Goal: Communication & Community: Answer question/provide support

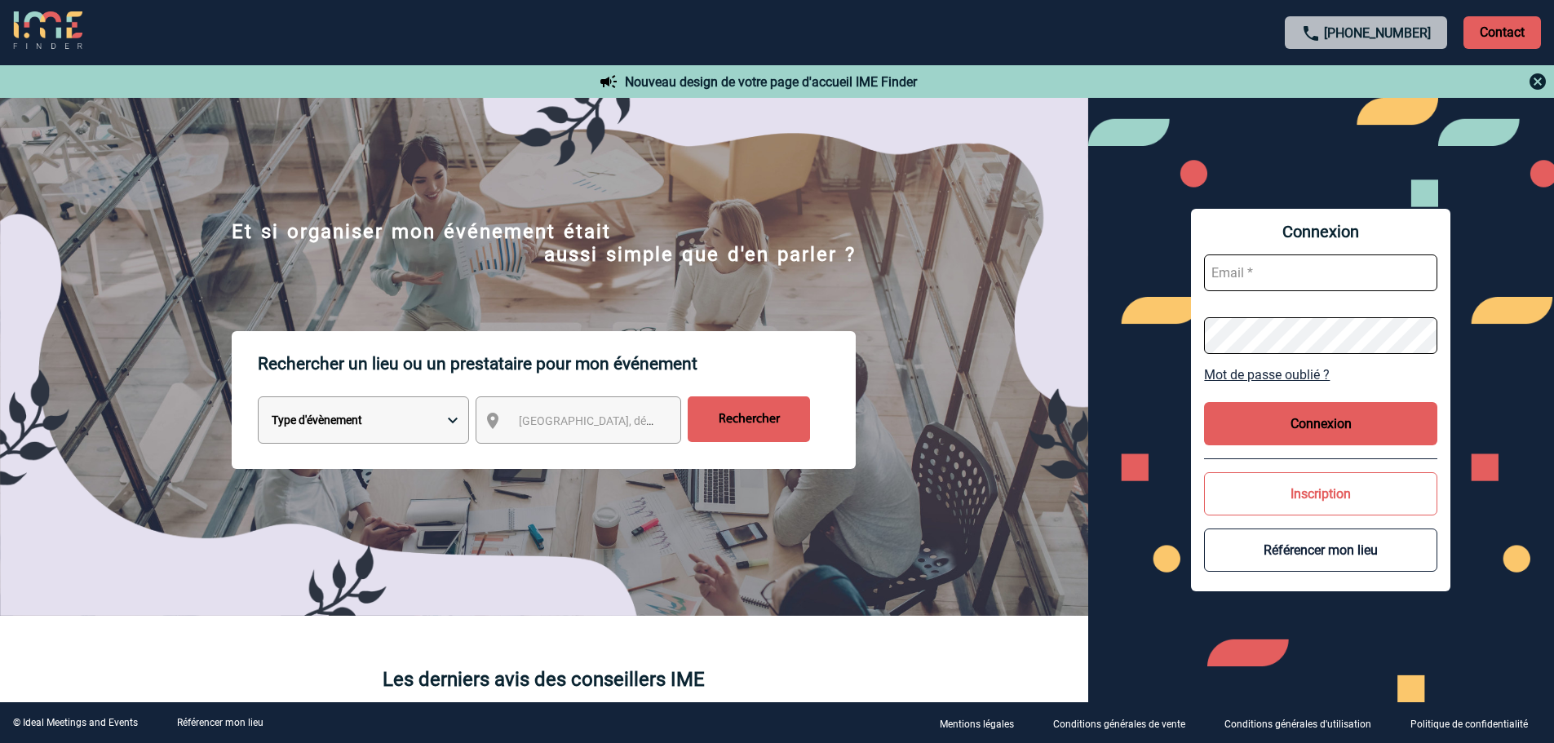
click at [1224, 271] on input "text" at bounding box center [1320, 273] width 233 height 37
type input "P"
click at [1286, 276] on input "patricia" at bounding box center [1320, 273] width 233 height 37
type input "patricia.fontaine@capgemini.com"
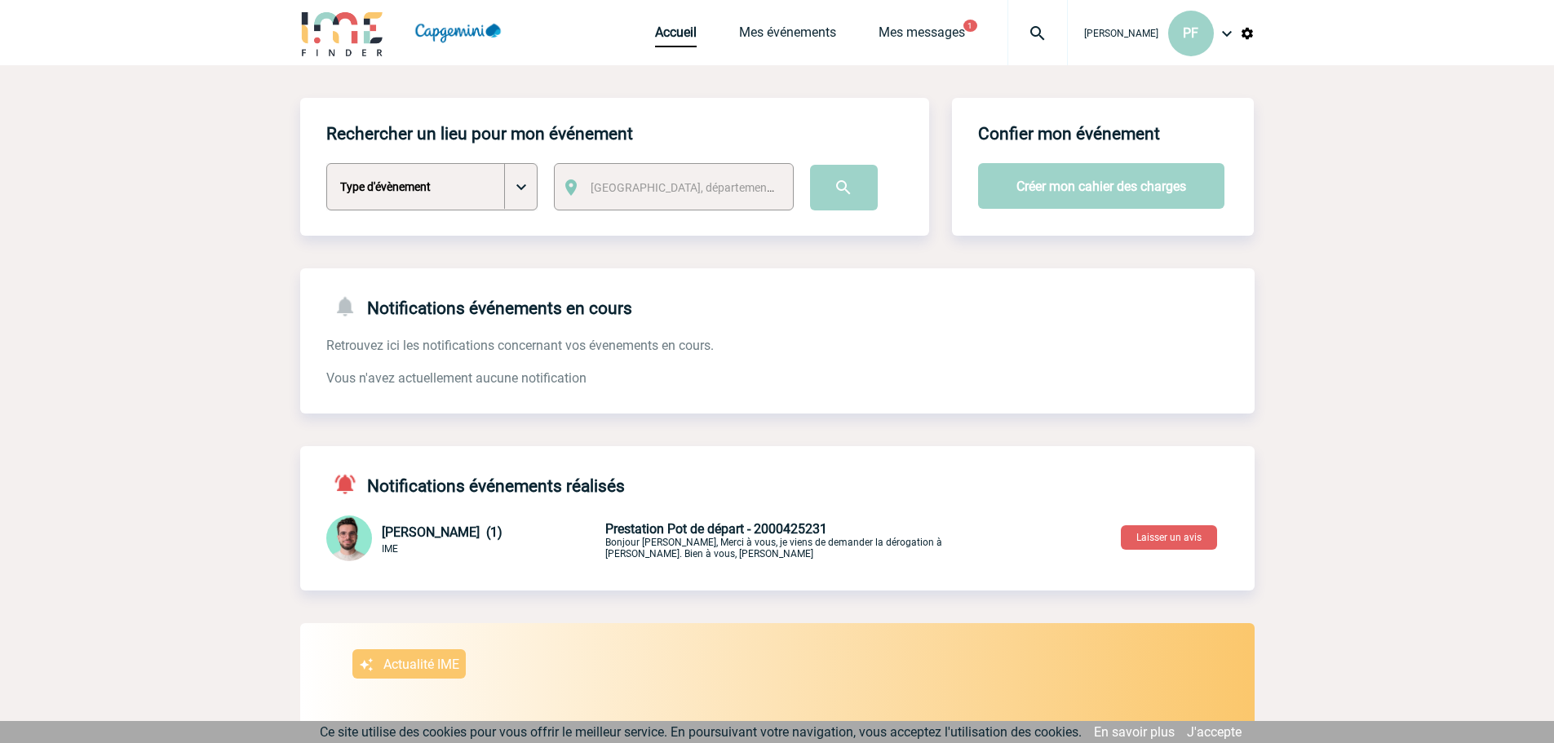
click at [765, 532] on span "Prestation Pot de départ - 2000425231" at bounding box center [716, 529] width 222 height 16
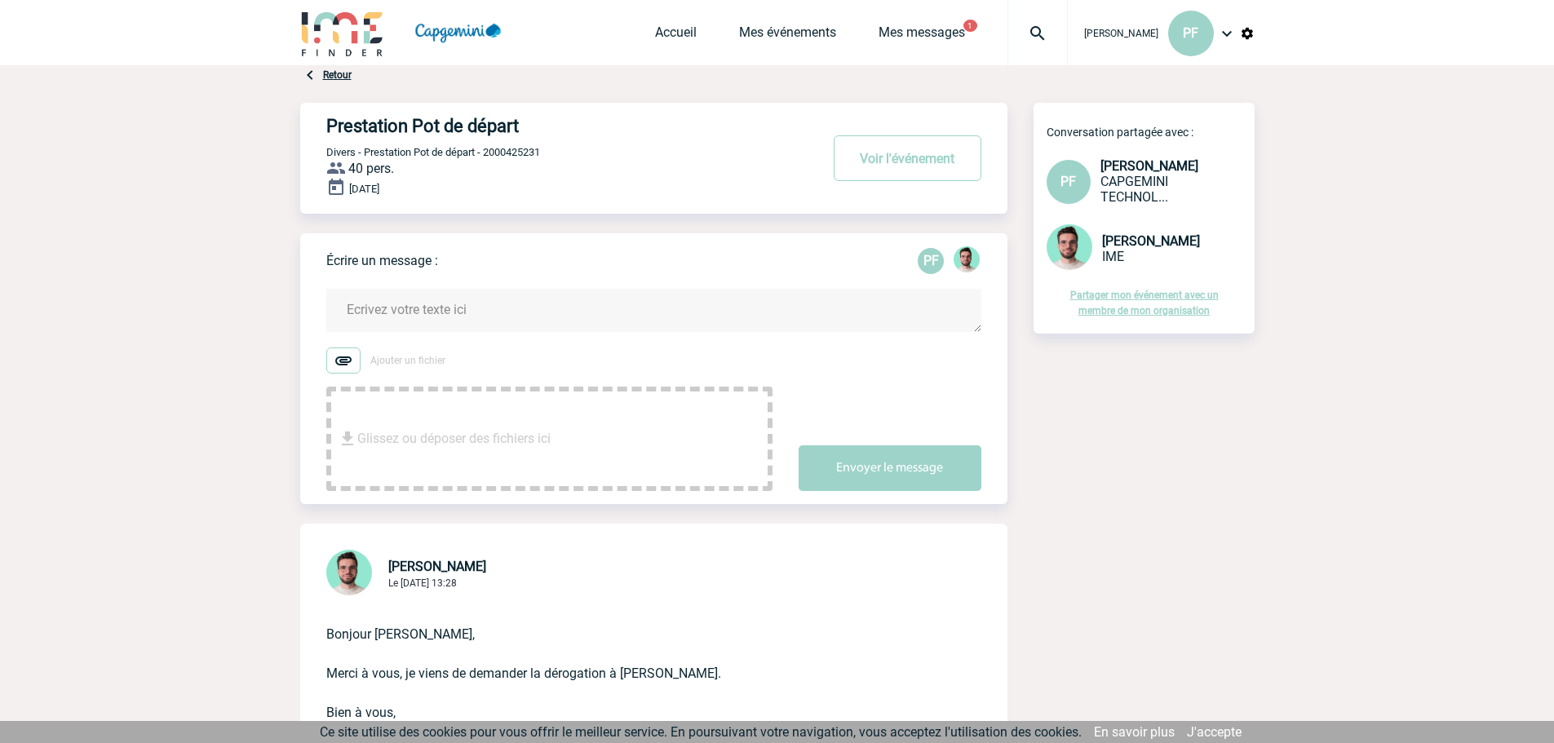
click at [474, 311] on textarea at bounding box center [653, 310] width 655 height 43
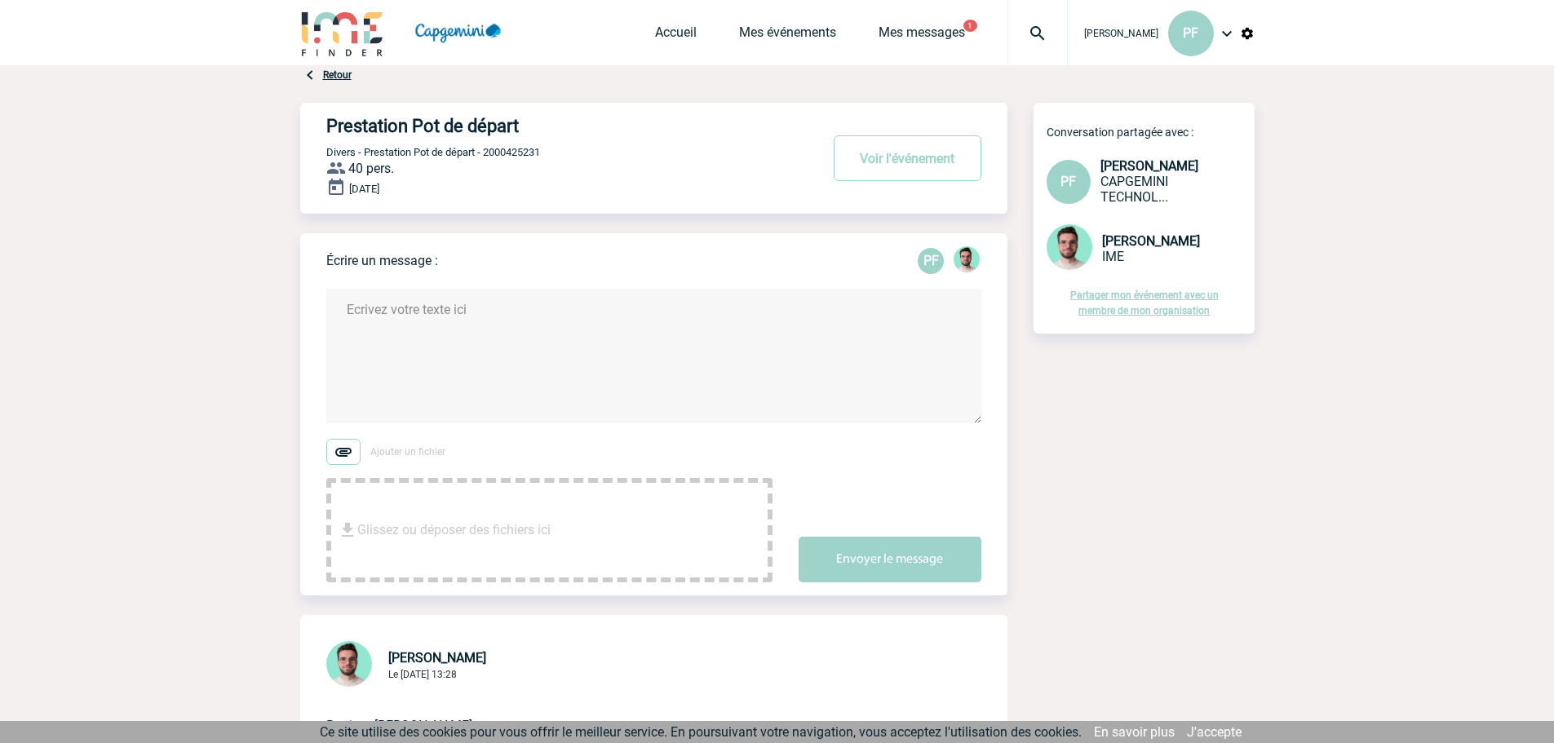
type textarea "b"
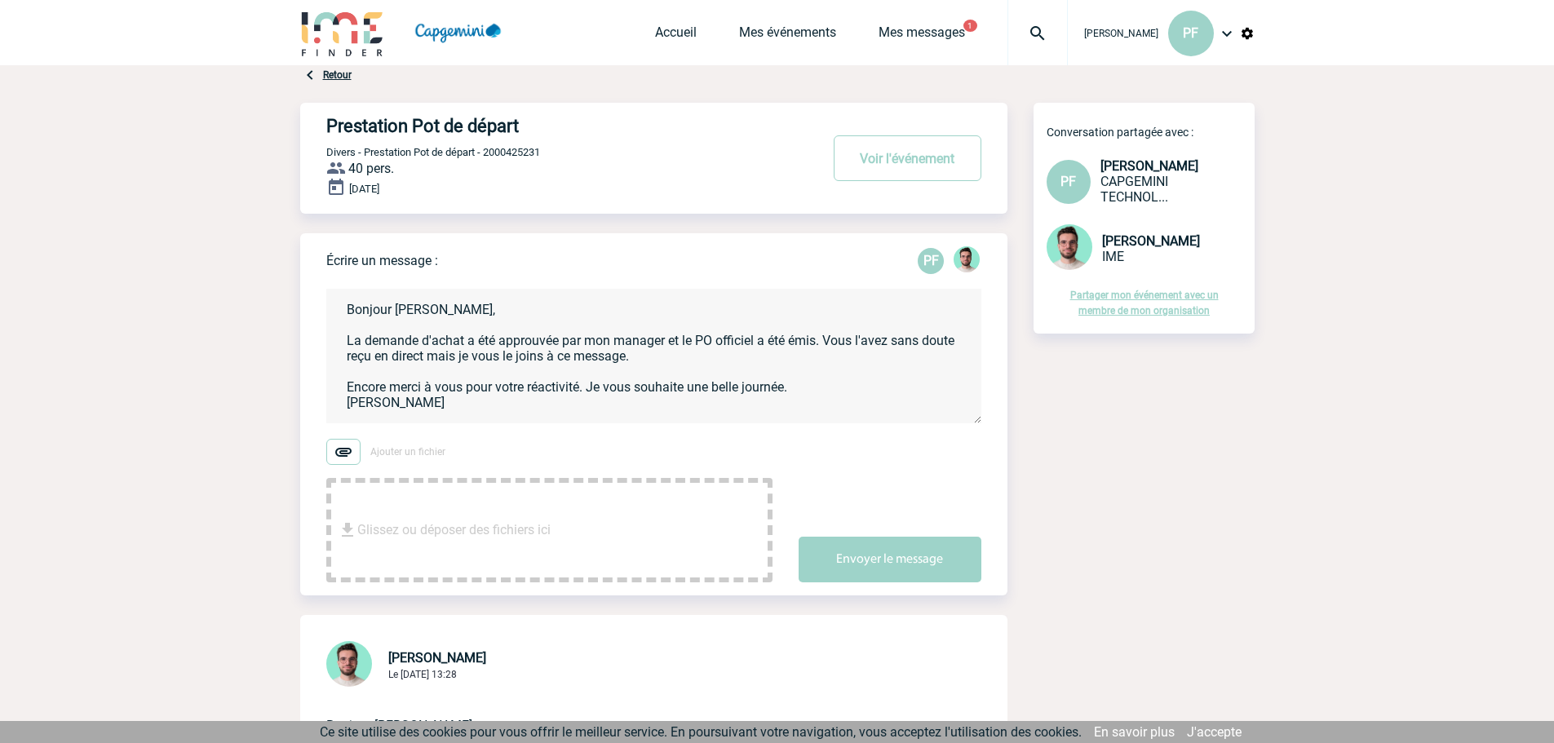
type textarea "Bonjour Benjamin, La demande d'achat a été approuvée par mon manager et le PO o…"
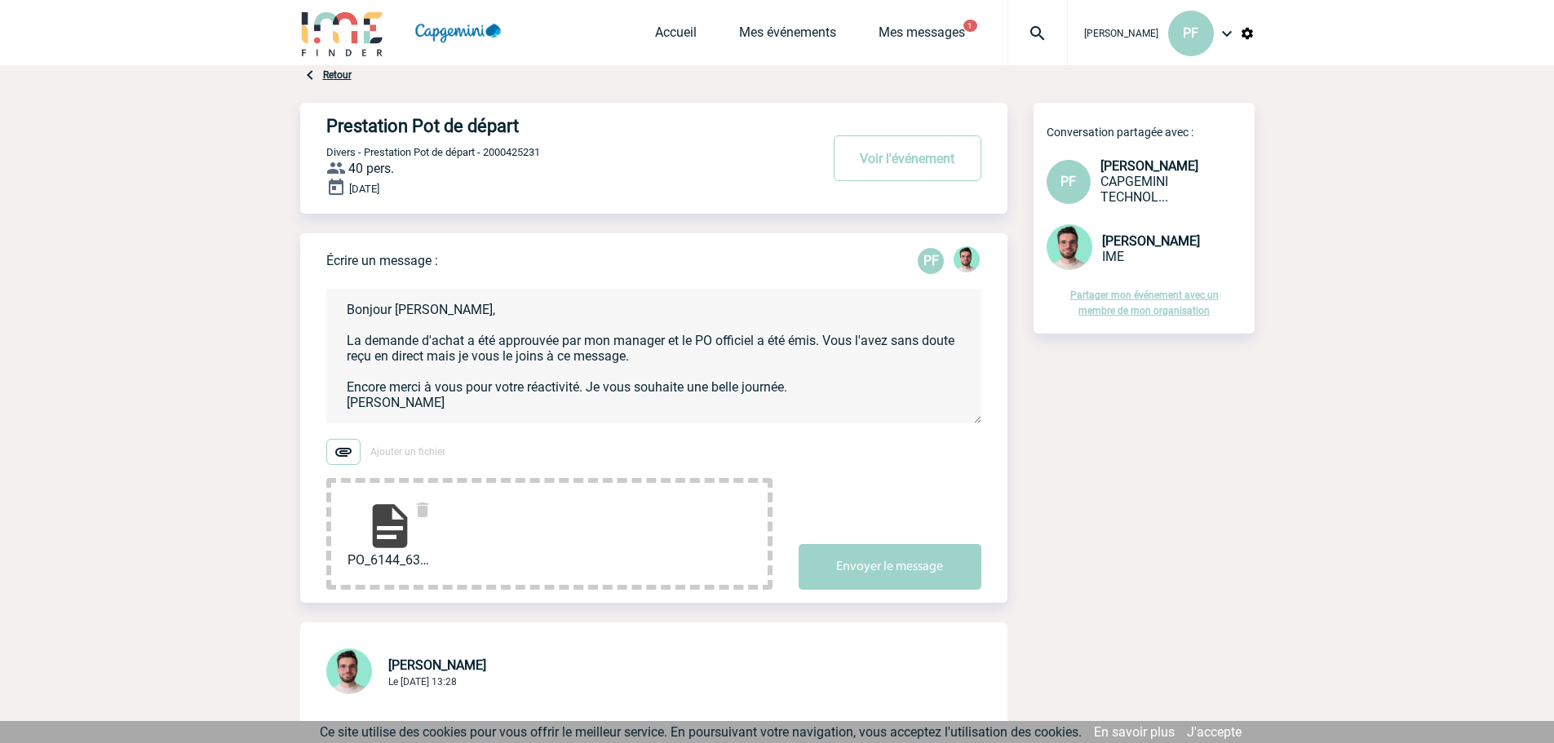
click at [394, 529] on img at bounding box center [390, 526] width 52 height 52
click at [903, 572] on button "Envoyer le message" at bounding box center [890, 567] width 183 height 46
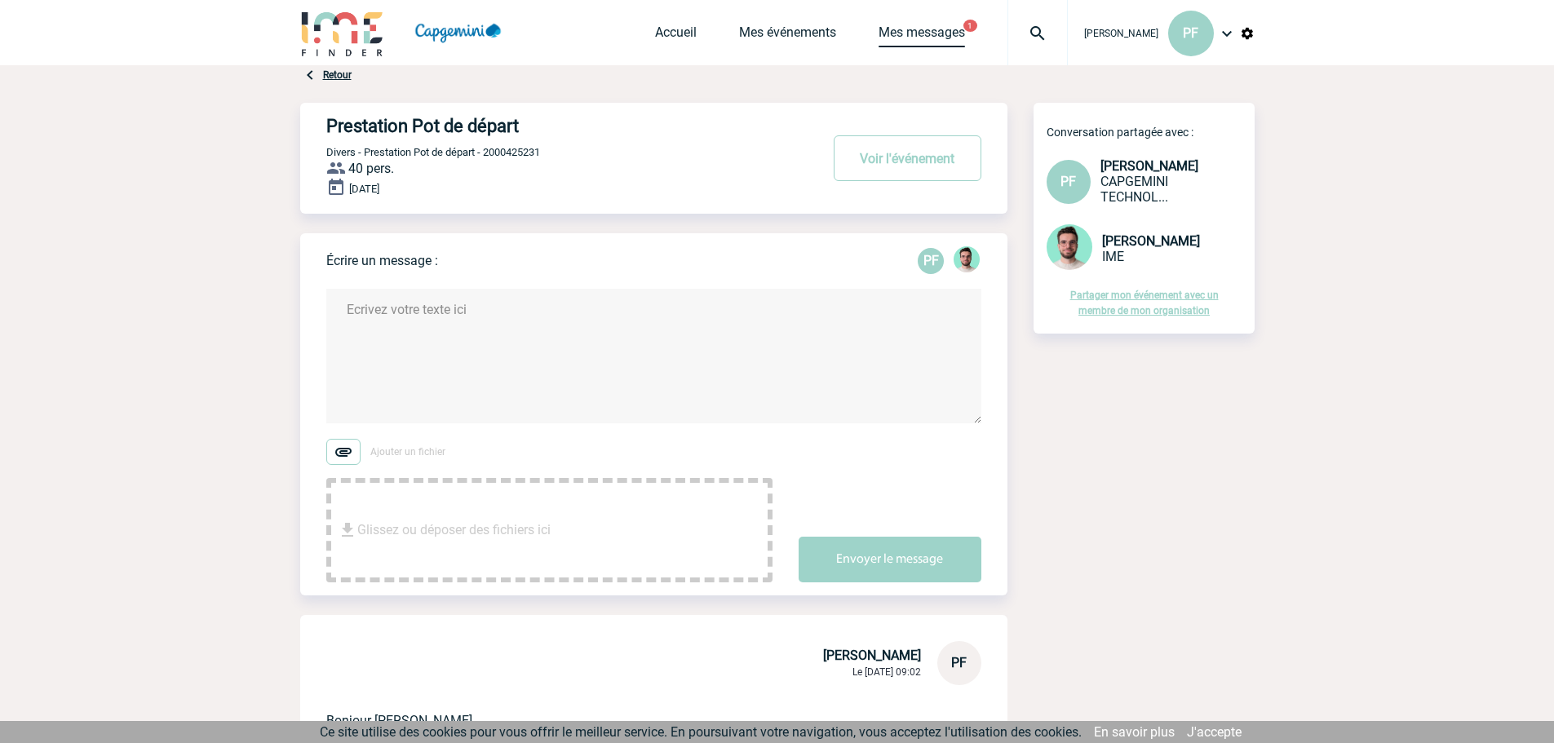
click at [925, 32] on link "Mes messages" at bounding box center [922, 35] width 86 height 23
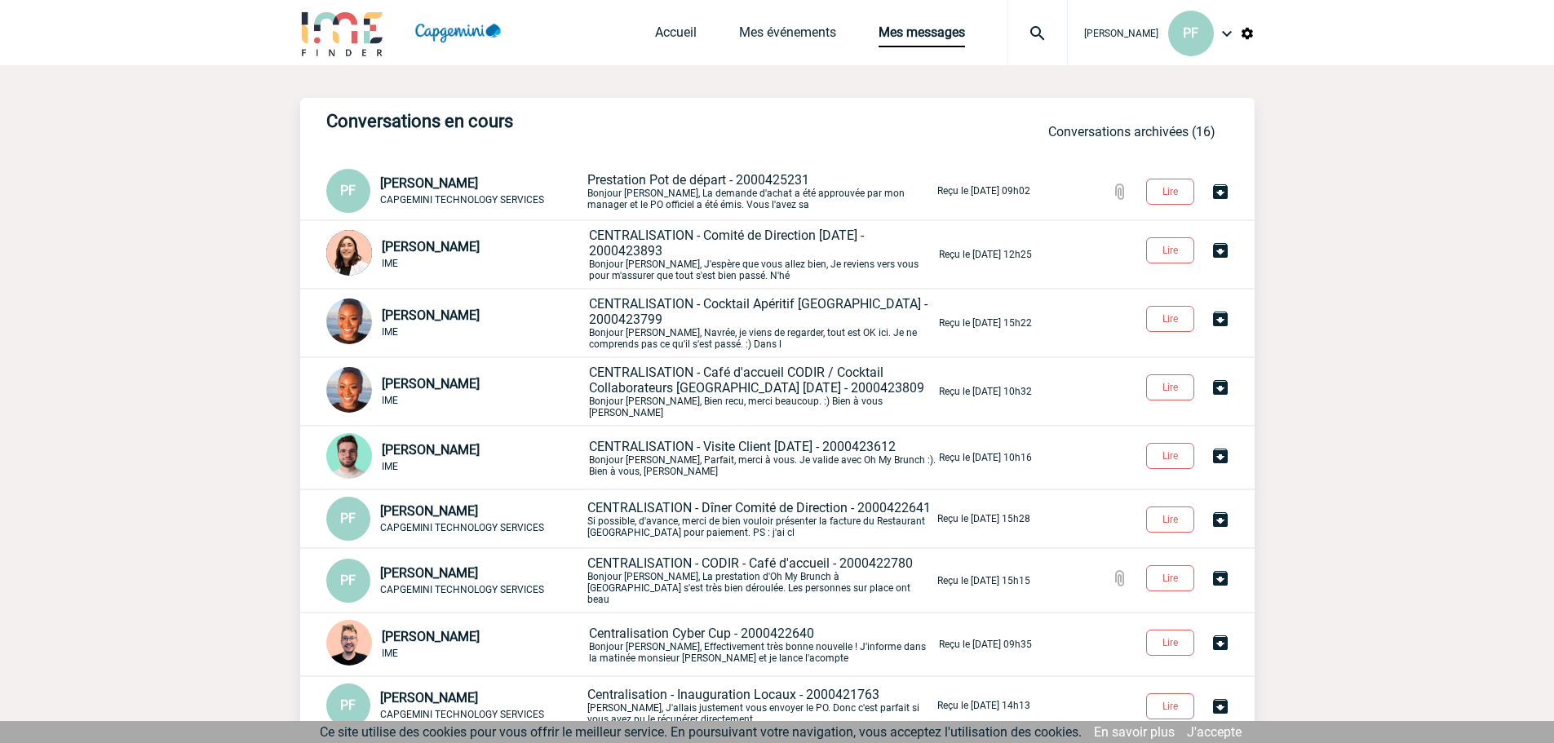
click at [881, 201] on p "Prestation Pot de départ - 2000425231 [PERSON_NAME], La demande d'achat a été a…" at bounding box center [761, 191] width 347 height 38
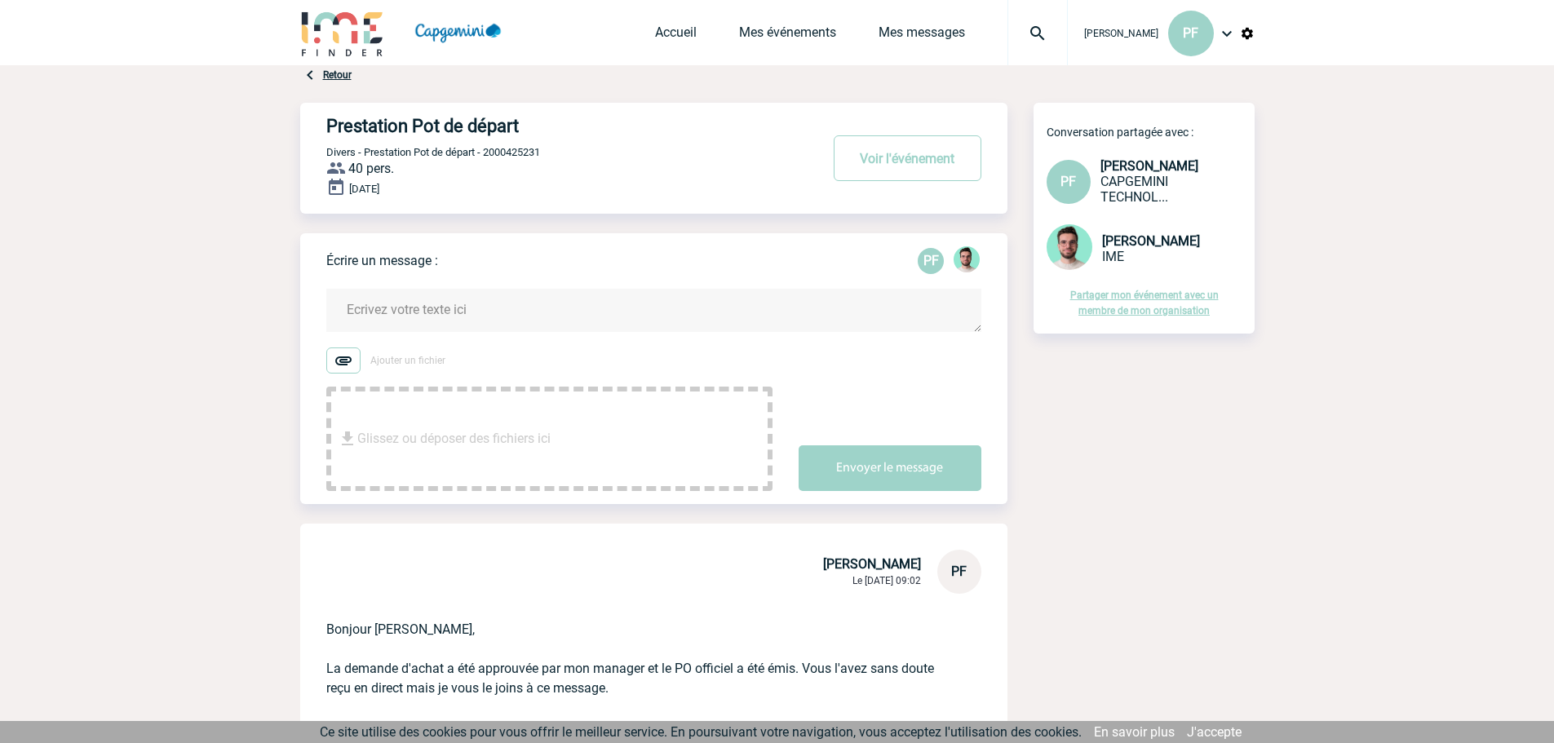
click at [1114, 33] on span "Patricia FONTAINE" at bounding box center [1121, 33] width 74 height 11
click at [1199, 35] on div "PF" at bounding box center [1192, 34] width 46 height 46
click at [1133, 211] on li "Déconnexion" at bounding box center [1161, 212] width 188 height 33
